Goal: Task Accomplishment & Management: Complete application form

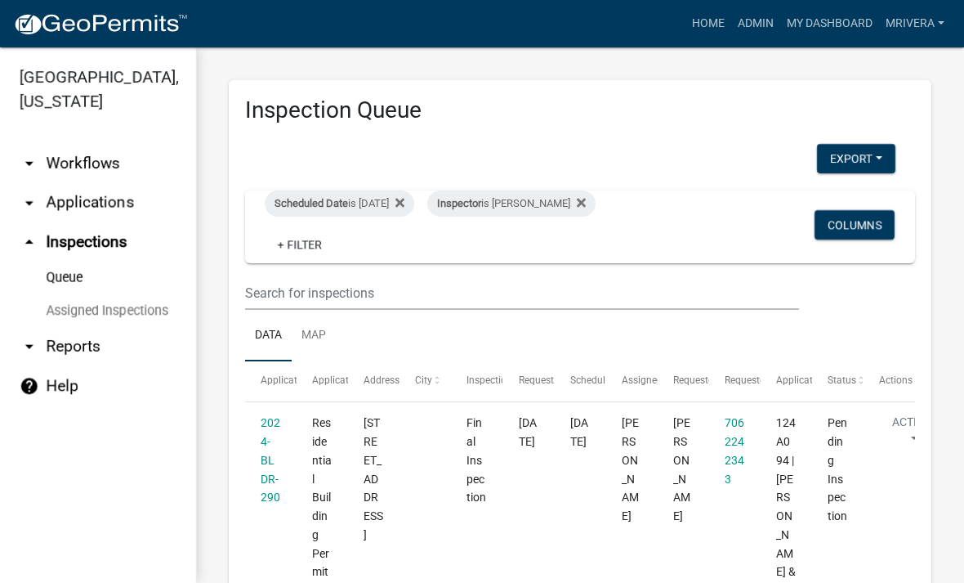
click at [271, 451] on link "2024-BLDR-290" at bounding box center [271, 459] width 20 height 87
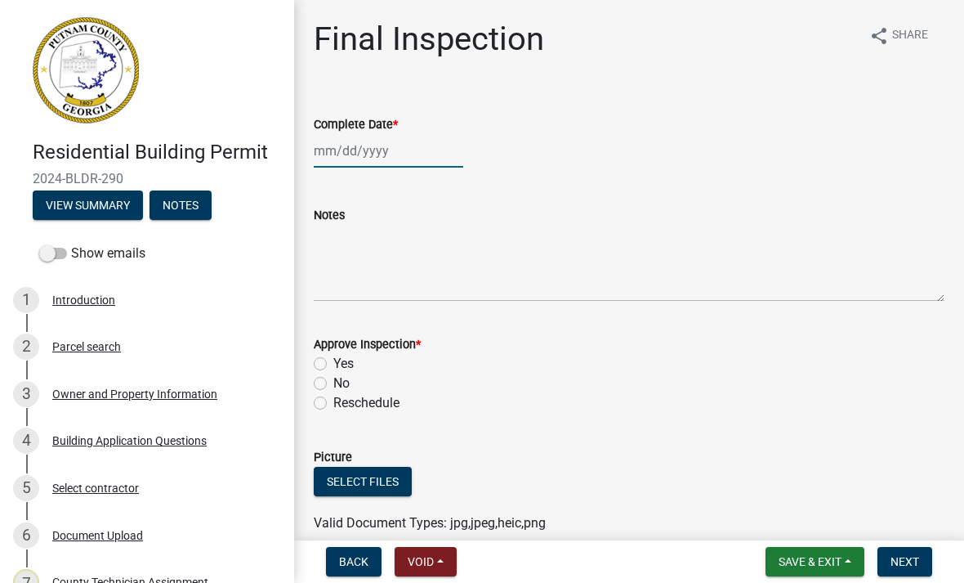
click at [376, 162] on div at bounding box center [389, 151] width 150 height 34
select select "10"
select select "2025"
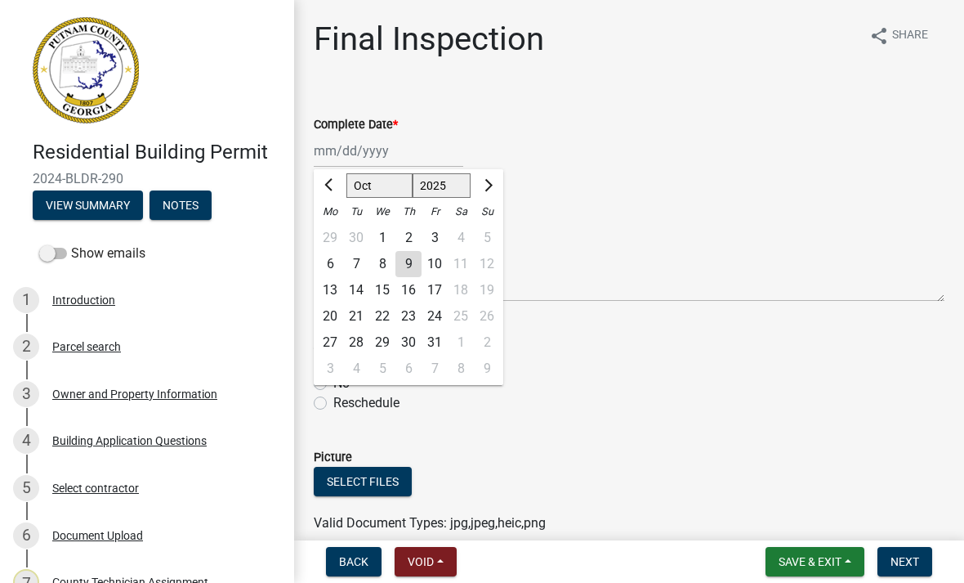
click at [413, 263] on div "9" at bounding box center [408, 264] width 26 height 26
type input "[DATE]"
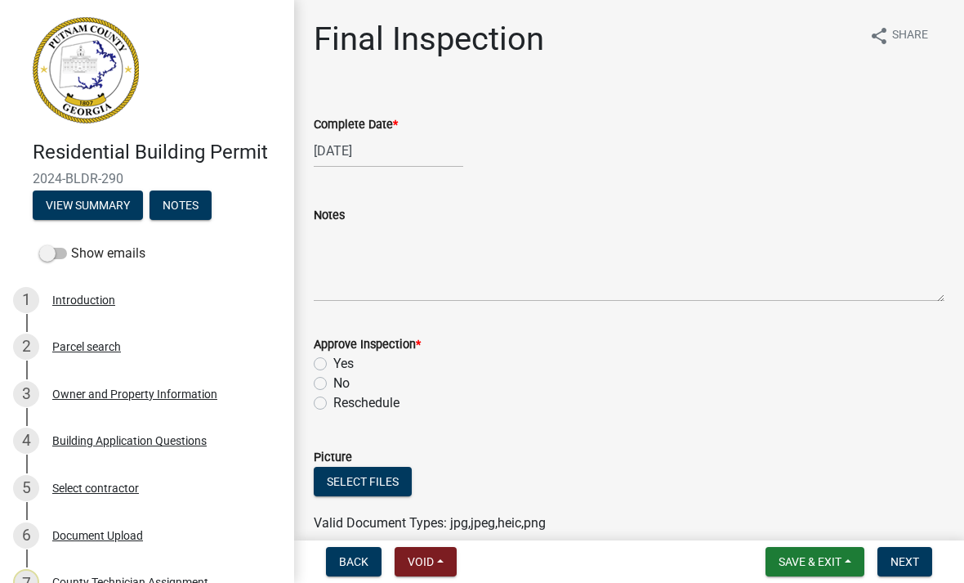
click at [333, 365] on label "Yes" at bounding box center [343, 364] width 20 height 20
click at [333, 364] on input "Yes" at bounding box center [338, 359] width 11 height 11
radio input "true"
click at [909, 570] on button "Next" at bounding box center [905, 561] width 55 height 29
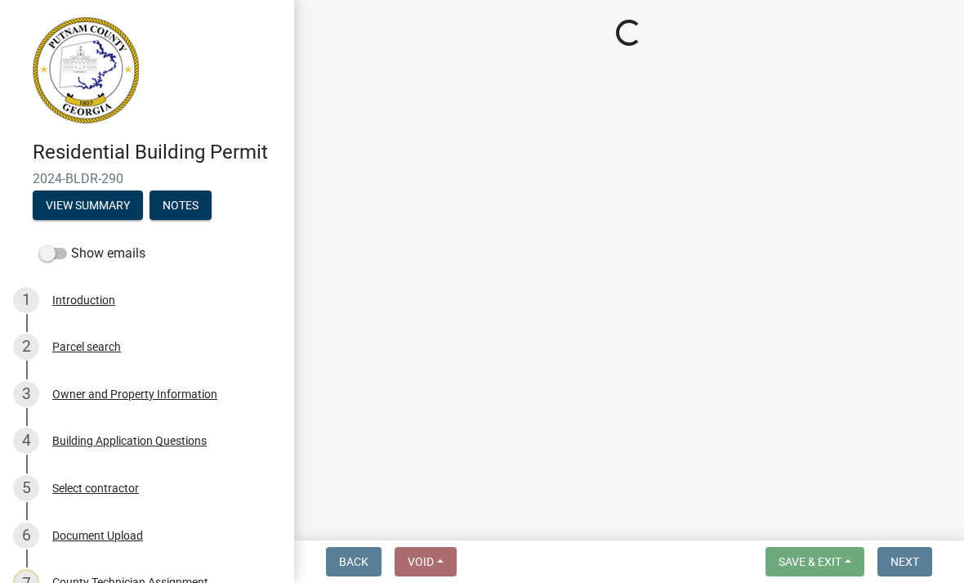
click at [961, 250] on main "Loading..." at bounding box center [629, 267] width 670 height 534
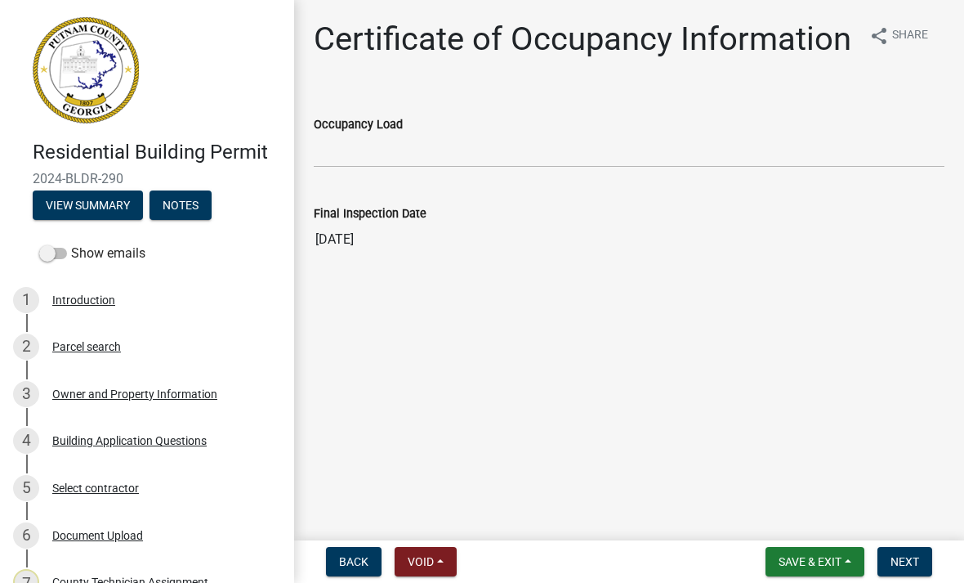
click at [912, 570] on button "Next" at bounding box center [905, 561] width 55 height 29
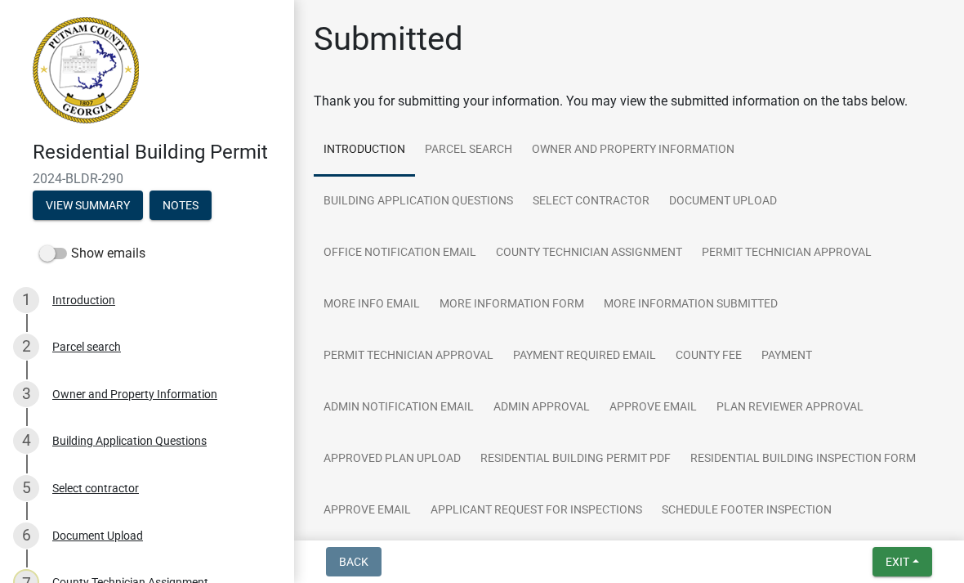
click at [900, 569] on button "Exit" at bounding box center [903, 561] width 60 height 29
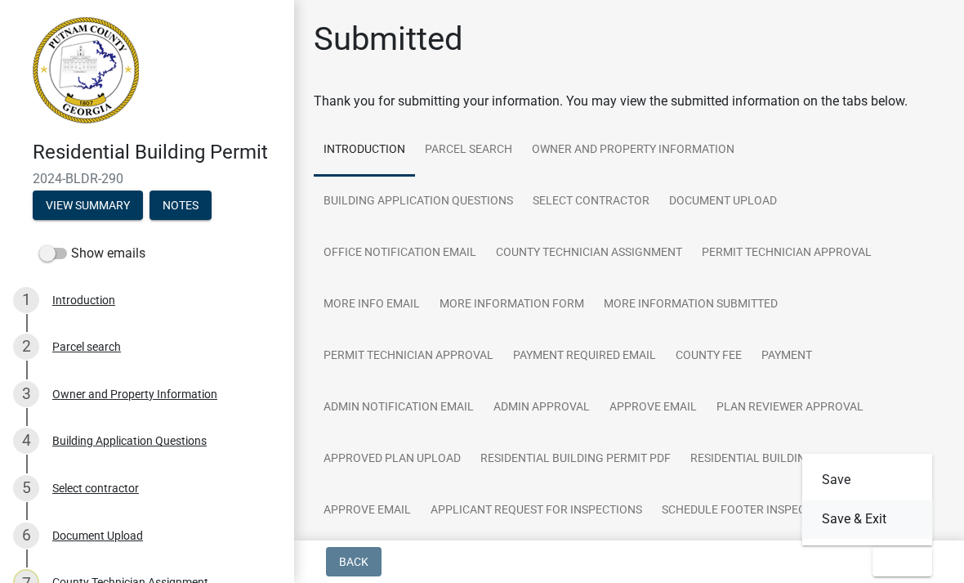
click at [896, 525] on button "Save & Exit" at bounding box center [867, 518] width 131 height 39
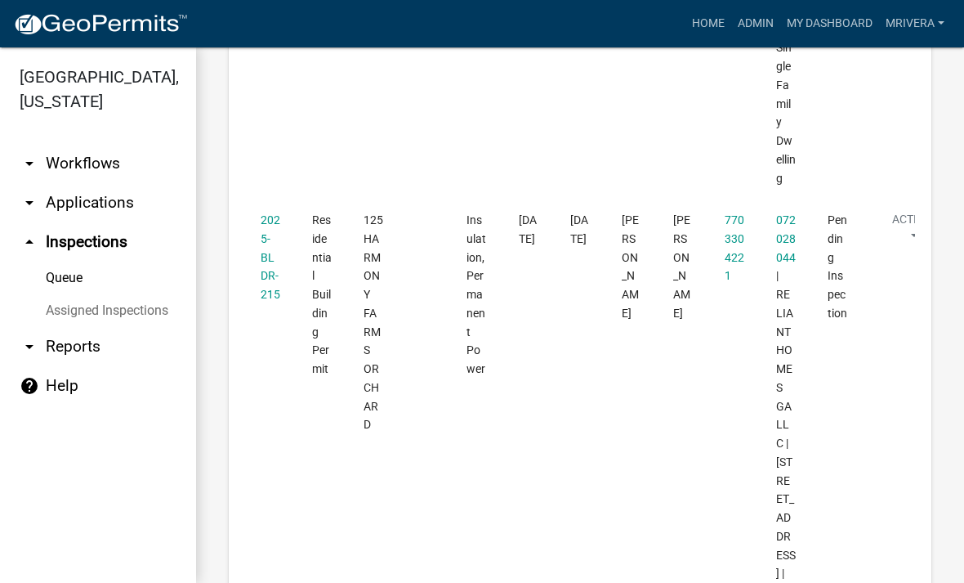
scroll to position [3374, 0]
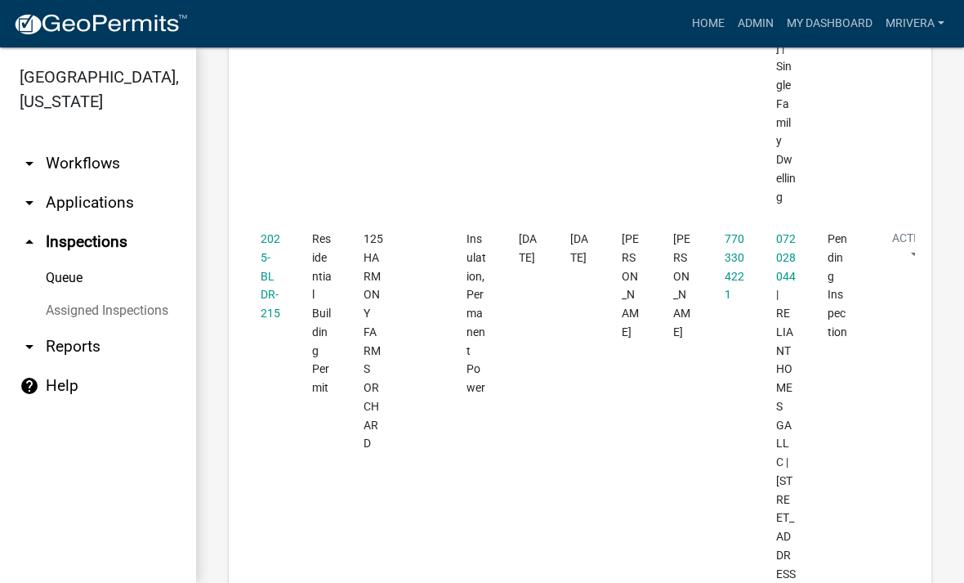
click at [268, 232] on link "2025-BLDR-215" at bounding box center [271, 275] width 20 height 87
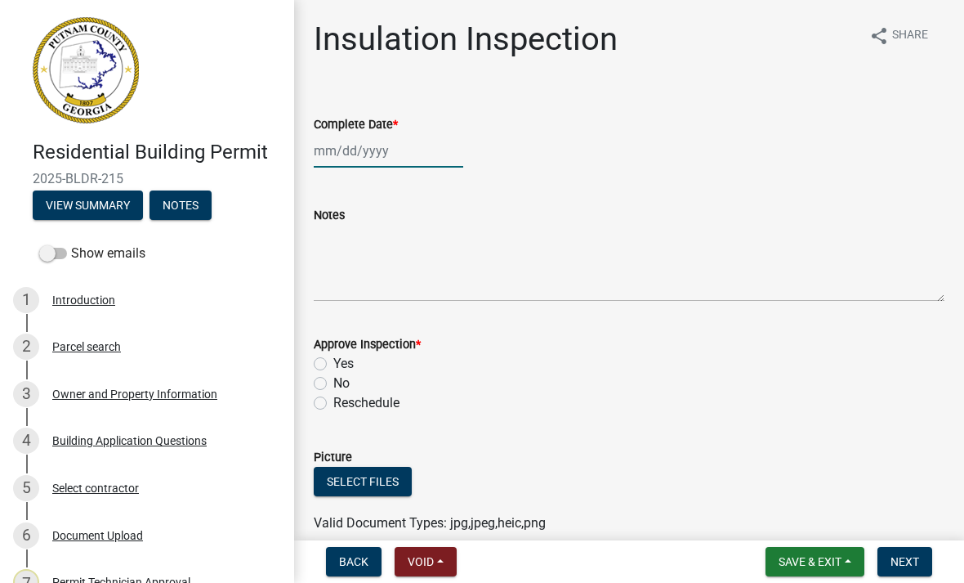
click at [372, 149] on div at bounding box center [389, 151] width 150 height 34
select select "10"
select select "2025"
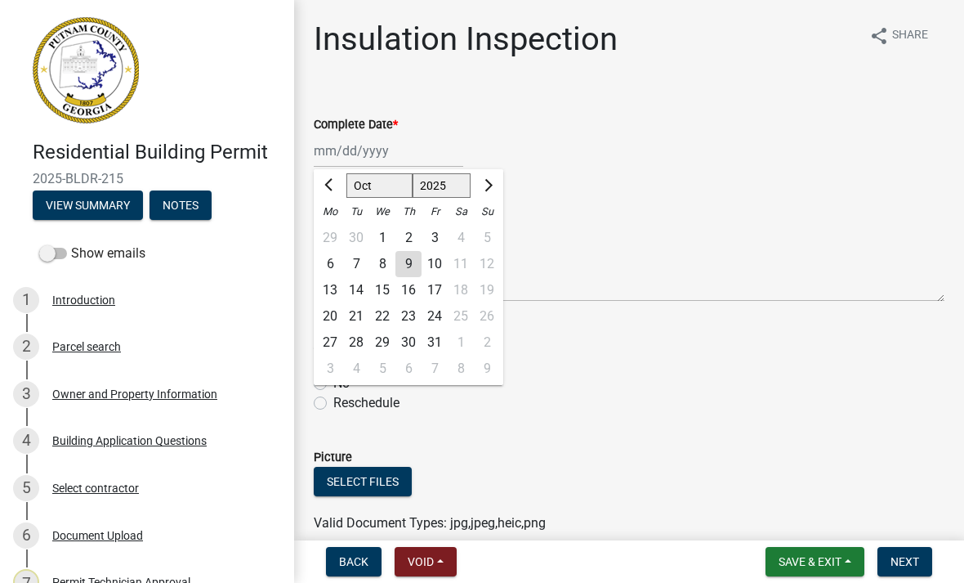
click at [413, 262] on div "9" at bounding box center [408, 264] width 26 height 26
type input "[DATE]"
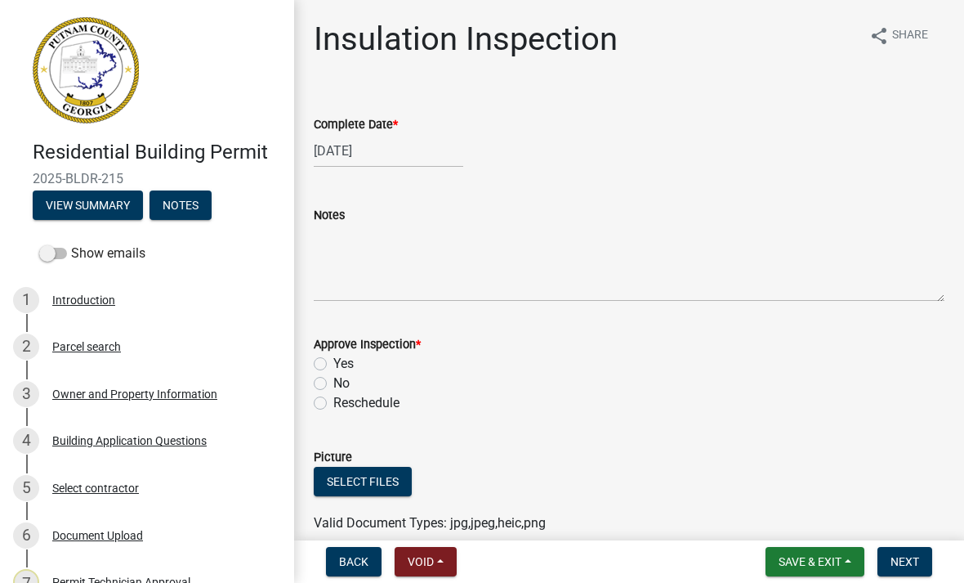
click at [333, 360] on label "Yes" at bounding box center [343, 364] width 20 height 20
click at [333, 360] on input "Yes" at bounding box center [338, 359] width 11 height 11
radio input "true"
click at [914, 563] on span "Next" at bounding box center [905, 561] width 29 height 13
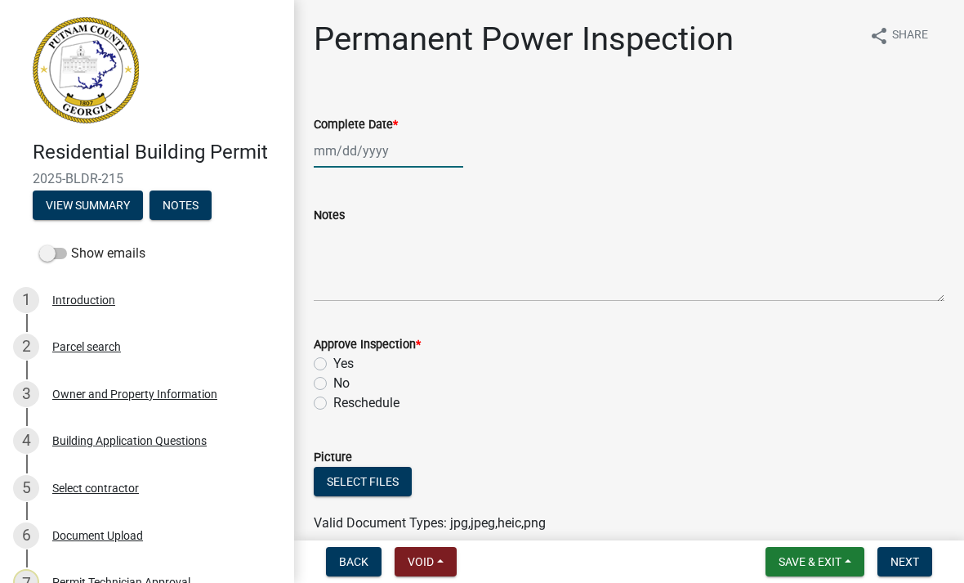
click at [389, 156] on div at bounding box center [389, 151] width 150 height 34
select select "10"
select select "2025"
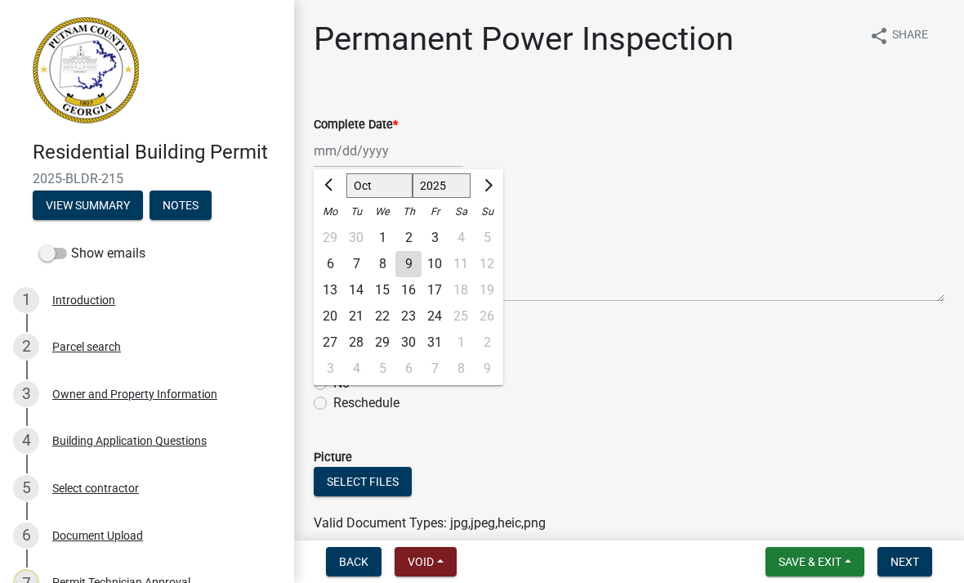
click at [413, 259] on div "9" at bounding box center [408, 264] width 26 height 26
type input "[DATE]"
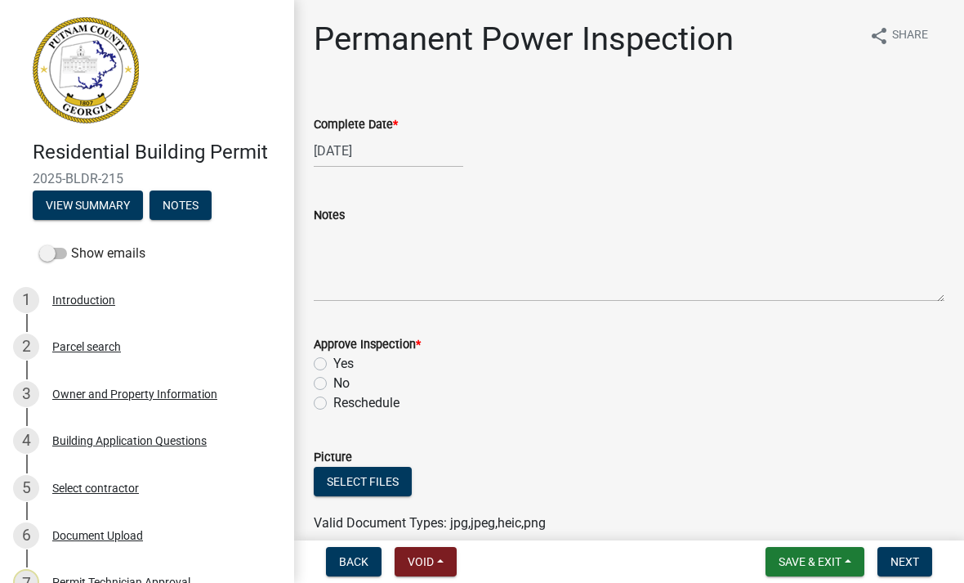
click at [333, 369] on label "Yes" at bounding box center [343, 364] width 20 height 20
click at [333, 364] on input "Yes" at bounding box center [338, 359] width 11 height 11
radio input "true"
click at [920, 559] on button "Next" at bounding box center [905, 561] width 55 height 29
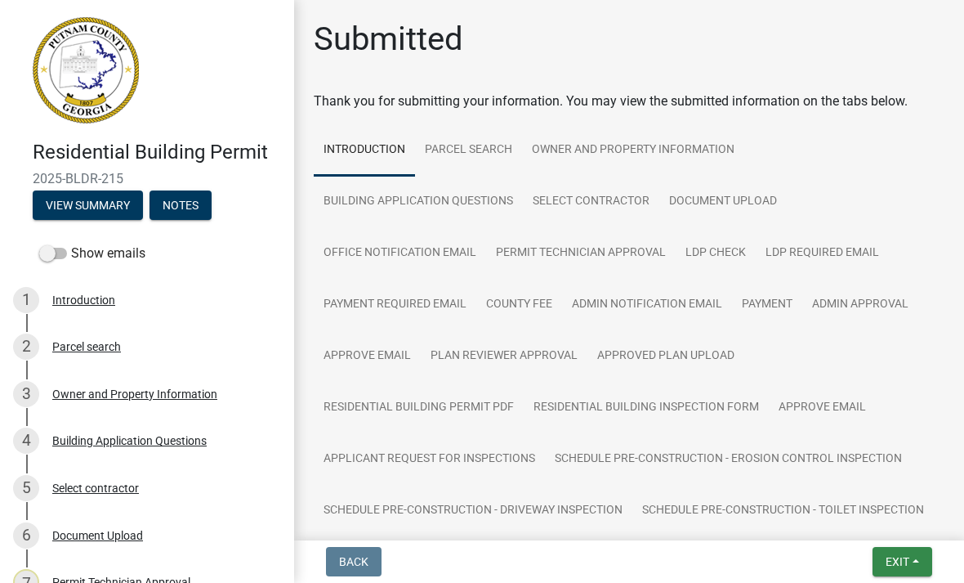
click at [909, 560] on span "Exit" at bounding box center [898, 561] width 24 height 13
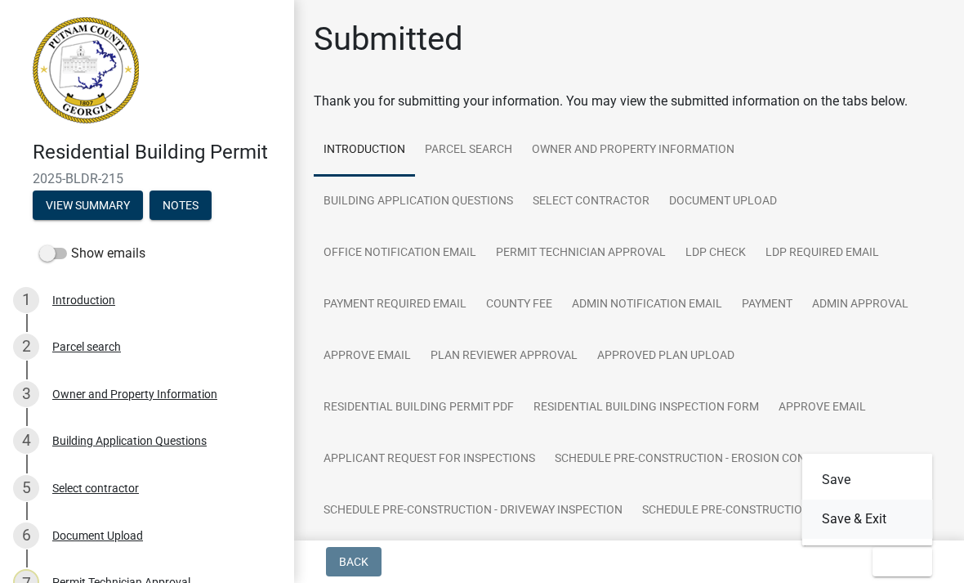
click at [898, 515] on button "Save & Exit" at bounding box center [867, 518] width 131 height 39
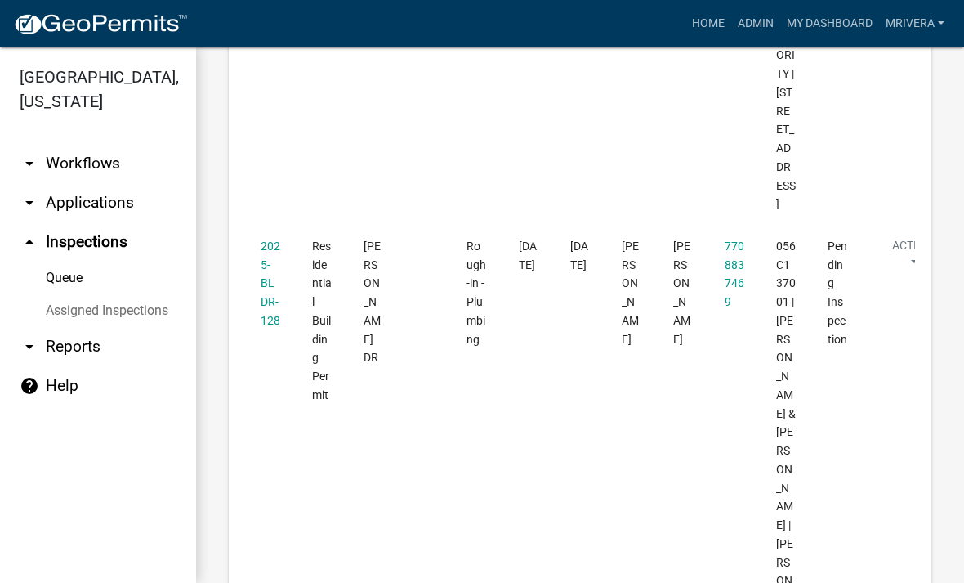
scroll to position [5110, 0]
